Goal: Task Accomplishment & Management: Use online tool/utility

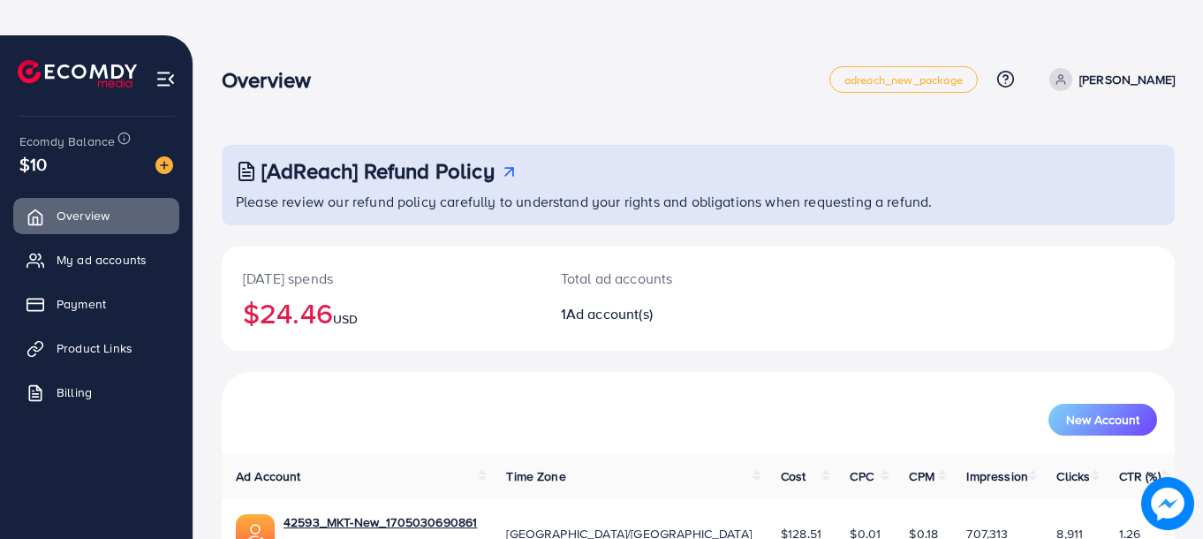
click at [324, 363] on div "[DATE] spends $24.46 USD Total ad accounts 1 Ad account(s)" at bounding box center [698, 308] width 953 height 125
drag, startPoint x: 321, startPoint y: 349, endPoint x: 351, endPoint y: 341, distance: 31.9
click at [351, 341] on div "[DATE] spends $24.46 USD" at bounding box center [381, 298] width 318 height 104
click at [364, 408] on div "New Account" at bounding box center [698, 420] width 918 height 32
click at [424, 478] on th "Ad Account" at bounding box center [357, 476] width 270 height 46
